Goal: Navigation & Orientation: Understand site structure

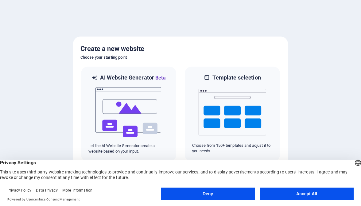
click at [287, 194] on button "Accept All" at bounding box center [307, 194] width 94 height 12
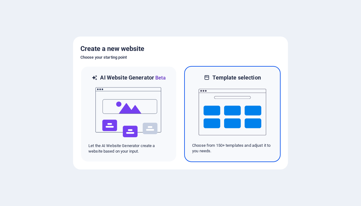
click at [242, 121] on img at bounding box center [233, 111] width 68 height 61
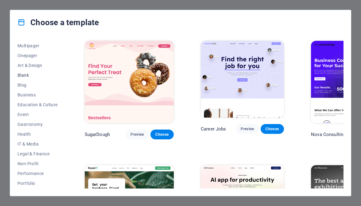
scroll to position [57, 0]
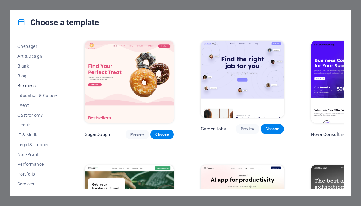
click at [36, 86] on span "Business" at bounding box center [37, 85] width 40 height 5
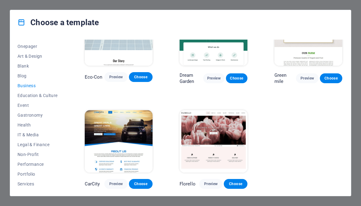
scroll to position [0, 0]
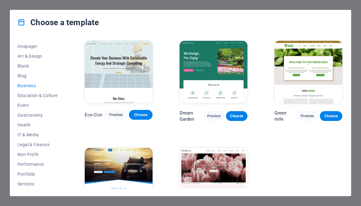
click at [58, 25] on h4 "Choose a template" at bounding box center [57, 22] width 81 height 10
click at [19, 24] on icon at bounding box center [21, 22] width 8 height 8
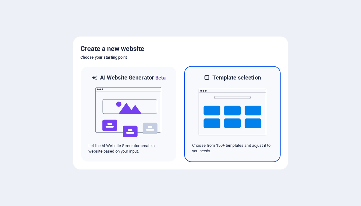
click at [216, 116] on img at bounding box center [233, 111] width 68 height 61
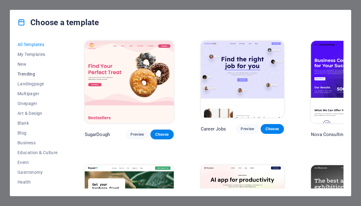
click at [32, 74] on span "Trending" at bounding box center [37, 74] width 40 height 5
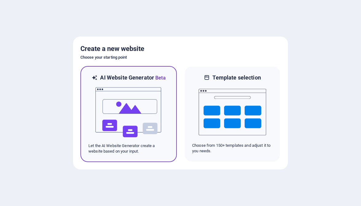
click at [143, 93] on img at bounding box center [129, 112] width 68 height 61
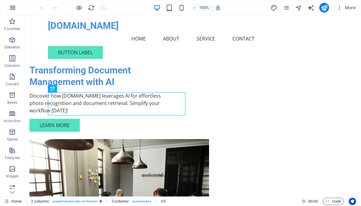
click at [9, 7] on icon "button" at bounding box center [12, 7] width 7 height 7
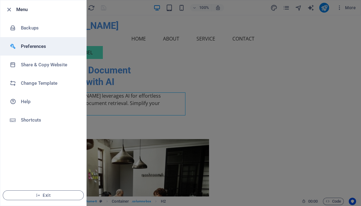
click at [23, 44] on h6 "Preferences" at bounding box center [49, 46] width 57 height 7
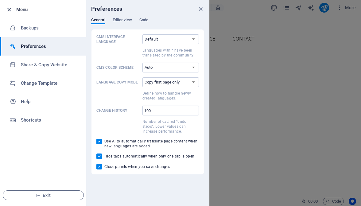
click at [10, 9] on icon "button" at bounding box center [9, 9] width 7 height 7
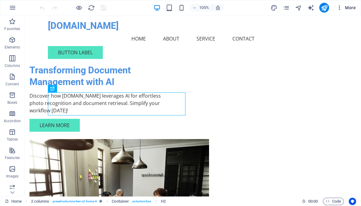
click at [348, 7] on span "More" at bounding box center [345, 8] width 19 height 6
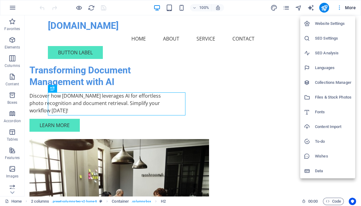
click at [348, 7] on div at bounding box center [180, 103] width 361 height 206
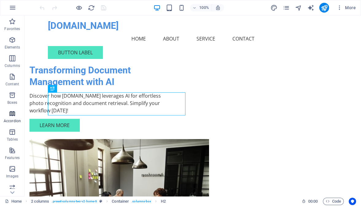
scroll to position [57, 0]
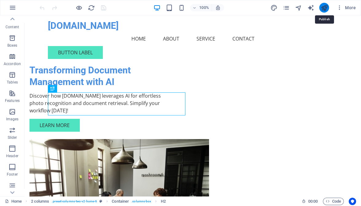
click at [326, 6] on icon "publish" at bounding box center [323, 7] width 7 height 7
